Goal: Information Seeking & Learning: Learn about a topic

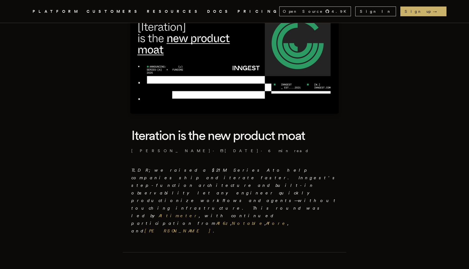
scroll to position [58, 0]
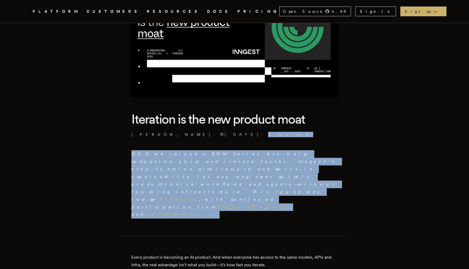
drag, startPoint x: 310, startPoint y: 131, endPoint x: 309, endPoint y: 180, distance: 49.1
click at [309, 180] on p "TLDR; we raised a $21M Series A to help companies ship and iterate faster. Inng…" at bounding box center [234, 184] width 206 height 68
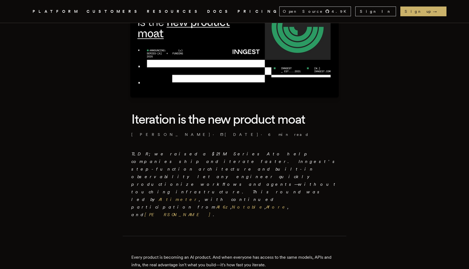
click at [309, 180] on p "TLDR; we raised a $21M Series A to help companies ship and iterate faster. Inng…" at bounding box center [234, 184] width 206 height 68
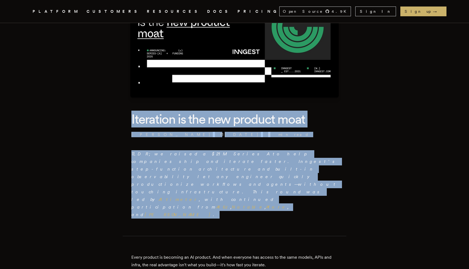
drag, startPoint x: 309, startPoint y: 180, endPoint x: 327, endPoint y: 121, distance: 61.8
click at [327, 121] on h1 "Iteration is the new product moat" at bounding box center [234, 119] width 206 height 17
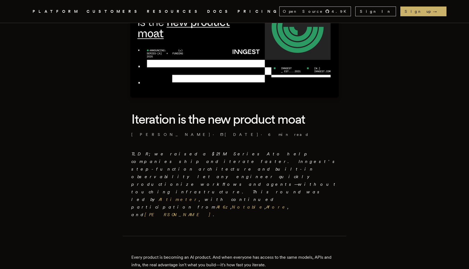
click at [327, 121] on h1 "Iteration is the new product moat" at bounding box center [234, 119] width 206 height 17
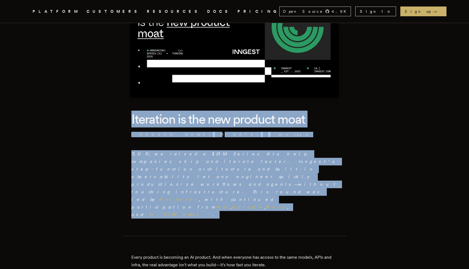
drag, startPoint x: 327, startPoint y: 121, endPoint x: 300, endPoint y: 174, distance: 60.0
click at [300, 174] on p "TLDR; we raised a $21M Series A to help companies ship and iterate faster. Inng…" at bounding box center [234, 184] width 206 height 68
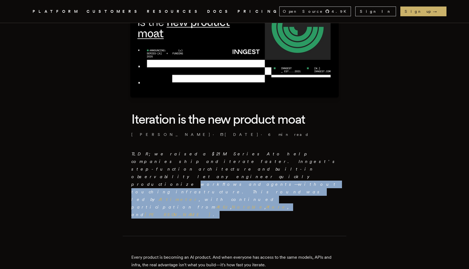
drag, startPoint x: 300, startPoint y: 174, endPoint x: 284, endPoint y: 163, distance: 19.6
click at [285, 163] on p "TLDR; we raised a $21M Series A to help companies ship and iterate faster. Inng…" at bounding box center [234, 184] width 206 height 68
click at [284, 163] on em "TLDR; we raised a $21M Series A to help companies ship and iterate faster. Inng…" at bounding box center [234, 184] width 206 height 66
drag, startPoint x: 284, startPoint y: 163, endPoint x: 284, endPoint y: 175, distance: 12.5
click at [284, 175] on p "TLDR; we raised a $21M Series A to help companies ship and iterate faster. Inng…" at bounding box center [234, 184] width 206 height 68
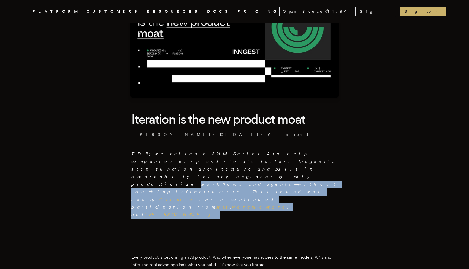
click at [284, 176] on p "TLDR; we raised a $21M Series A to help companies ship and iterate faster. Inng…" at bounding box center [234, 184] width 206 height 68
drag, startPoint x: 284, startPoint y: 176, endPoint x: 284, endPoint y: 161, distance: 14.4
click at [284, 161] on p "TLDR; we raised a $21M Series A to help companies ship and iterate faster. Inng…" at bounding box center [234, 184] width 206 height 68
click at [284, 161] on em "TLDR; we raised a $21M Series A to help companies ship and iterate faster. Inng…" at bounding box center [234, 184] width 206 height 66
drag, startPoint x: 284, startPoint y: 161, endPoint x: 284, endPoint y: 177, distance: 15.7
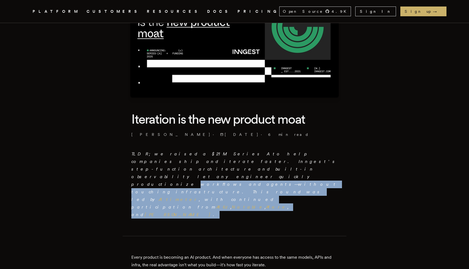
click at [284, 177] on p "TLDR; we raised a $21M Series A to help companies ship and iterate faster. Inng…" at bounding box center [234, 184] width 206 height 68
click at [284, 178] on p "TLDR; we raised a $21M Series A to help companies ship and iterate faster. Inng…" at bounding box center [234, 184] width 206 height 68
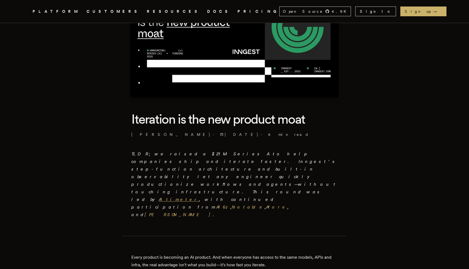
click at [199, 197] on link "Altimeter" at bounding box center [179, 199] width 40 height 5
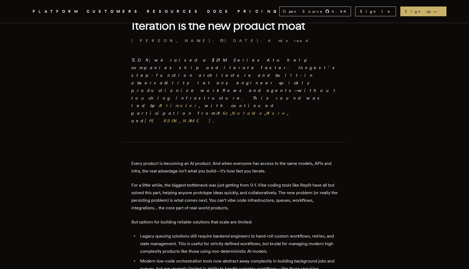
scroll to position [196, 0]
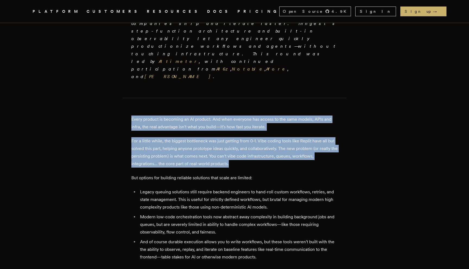
drag, startPoint x: 302, startPoint y: 73, endPoint x: 302, endPoint y: 132, distance: 59.7
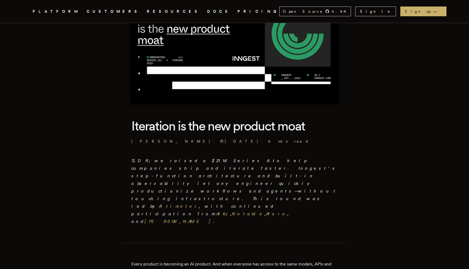
scroll to position [0, 0]
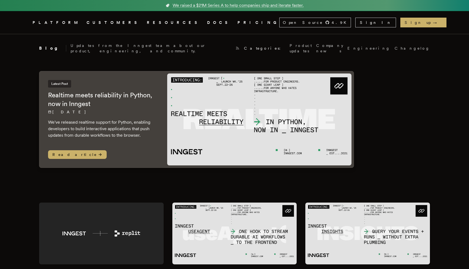
click at [28, 27] on link "Inngest .cls-1 { fill: #FAFAF9; }" at bounding box center [25, 23] width 3 height 10
